Goal: Communication & Community: Answer question/provide support

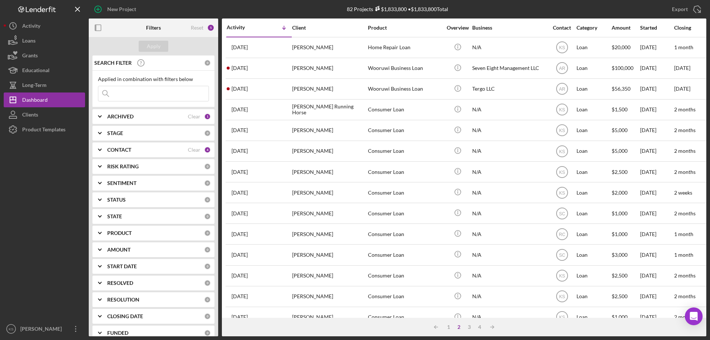
scroll to position [248, 0]
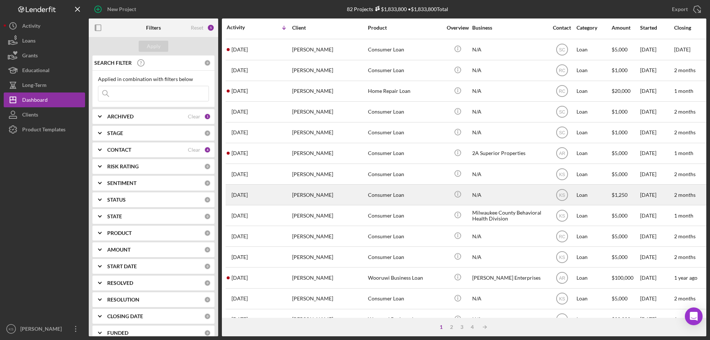
scroll to position [248, 0]
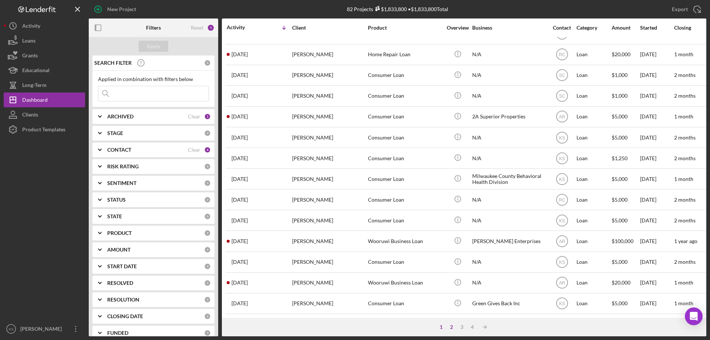
click at [451, 330] on div "2" at bounding box center [452, 327] width 10 height 6
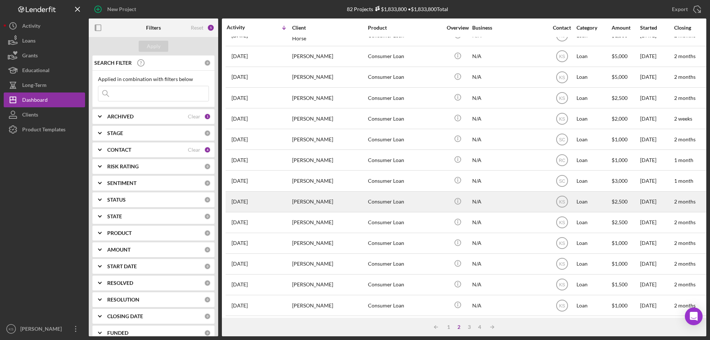
scroll to position [111, 0]
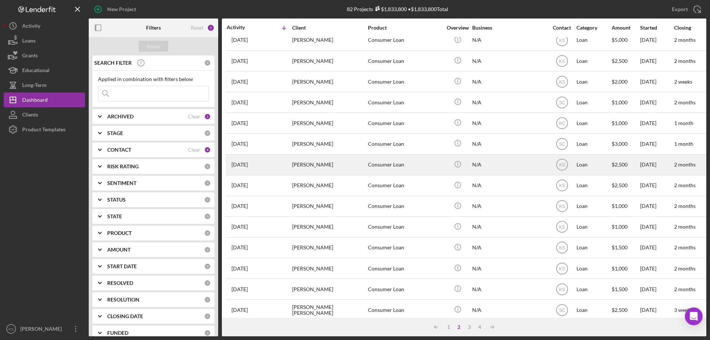
click at [341, 169] on div "[PERSON_NAME]" at bounding box center [329, 165] width 74 height 20
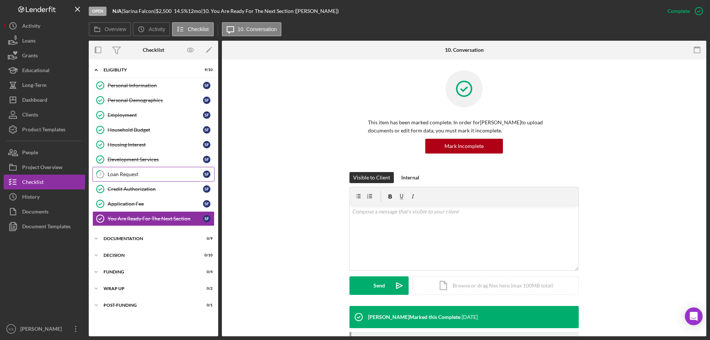
click at [135, 174] on div "Loan Request" at bounding box center [155, 174] width 95 height 6
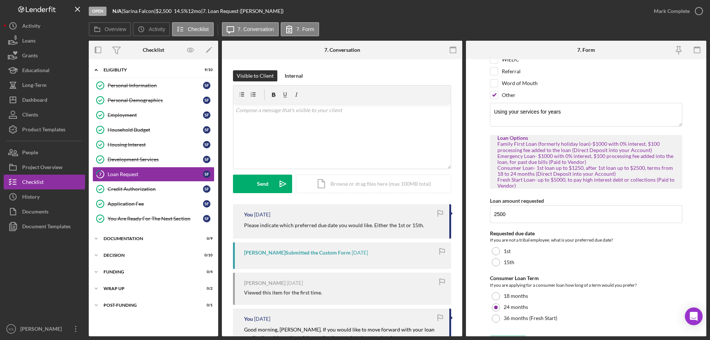
scroll to position [91, 0]
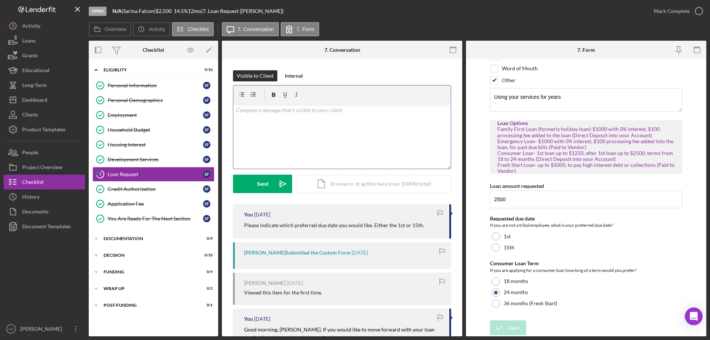
click at [318, 115] on div "v Color teal Color pink Remove color Add row above Add row below Add column bef…" at bounding box center [342, 136] width 218 height 65
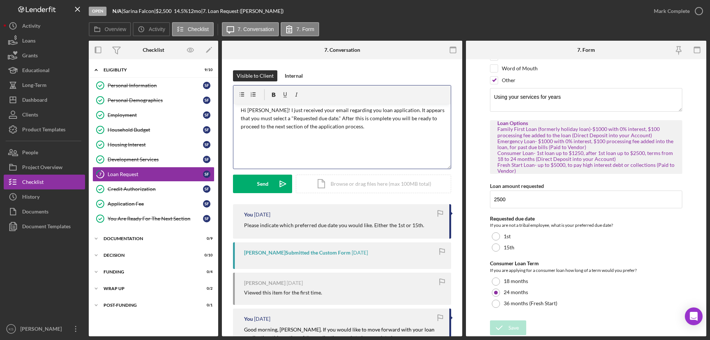
click at [285, 117] on p "Hi [PERSON_NAME]! I just received your email regarding you loan application. It…" at bounding box center [345, 118] width 208 height 25
click at [0, 0] on span ""requested" at bounding box center [0, 0] width 0 height 0
click at [349, 111] on p "Hi [PERSON_NAME]! I just received your email regarding you loan application. It…" at bounding box center [345, 118] width 208 height 25
click at [0, 0] on span "your" at bounding box center [0, 0] width 0 height 0
click at [356, 117] on p "Hi [PERSON_NAME]! I just received your email regarding your loan application. I…" at bounding box center [345, 118] width 208 height 25
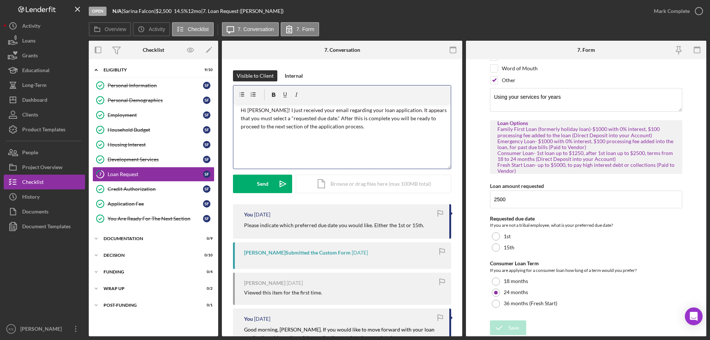
click at [0, 0] on span "complete" at bounding box center [0, 0] width 0 height 0
click at [350, 133] on div "v Color teal Color pink Remove color Add row above Add row below Add column bef…" at bounding box center [342, 136] width 218 height 65
click at [337, 118] on p "Hi [PERSON_NAME]! I just received your email regarding your loan application. I…" at bounding box center [345, 118] width 208 height 25
click at [0, 0] on span "your selection" at bounding box center [0, 0] width 0 height 0
click at [338, 144] on div "v Color teal Color pink Remove color Add row above Add row below Add column bef…" at bounding box center [342, 136] width 218 height 65
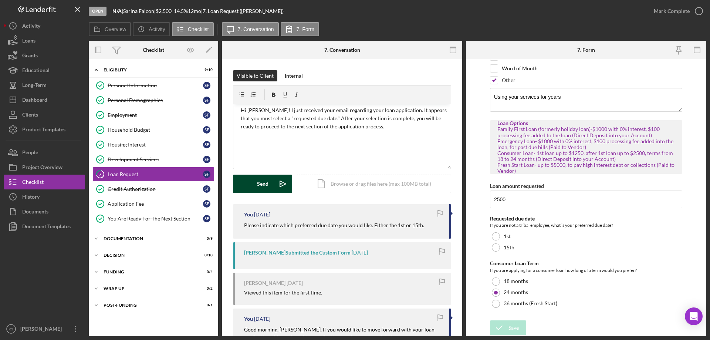
click at [265, 183] on div "Send" at bounding box center [262, 184] width 11 height 18
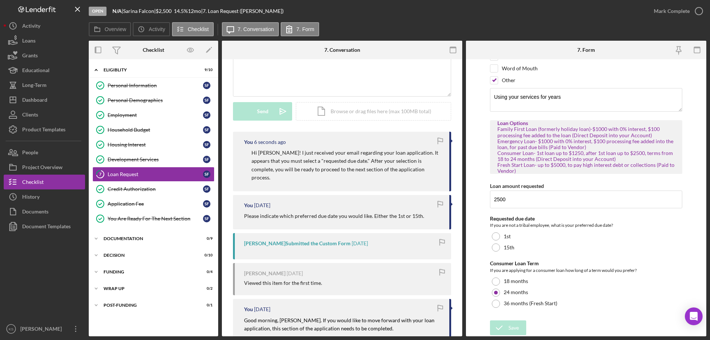
scroll to position [74, 0]
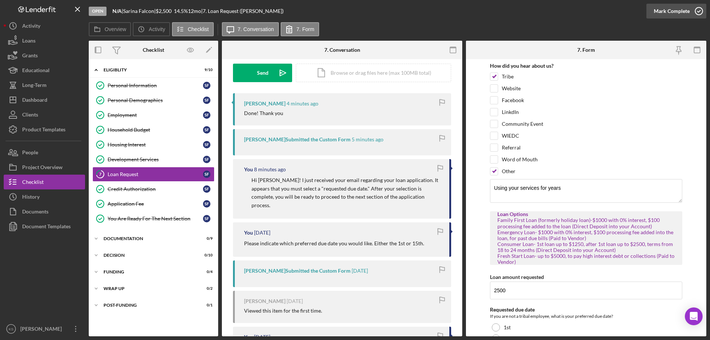
click at [664, 10] on div "Mark Complete" at bounding box center [672, 11] width 36 height 15
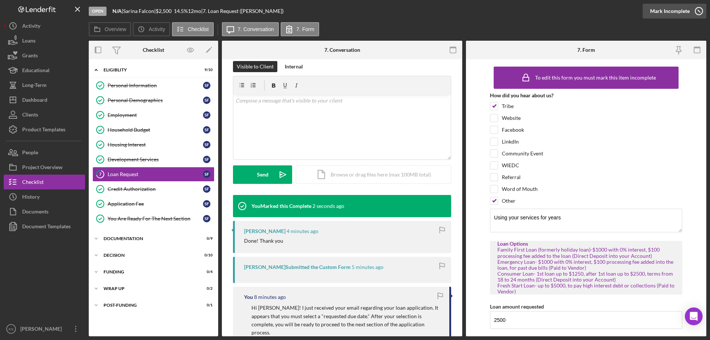
scroll to position [213, 0]
